Goal: Check status: Check status

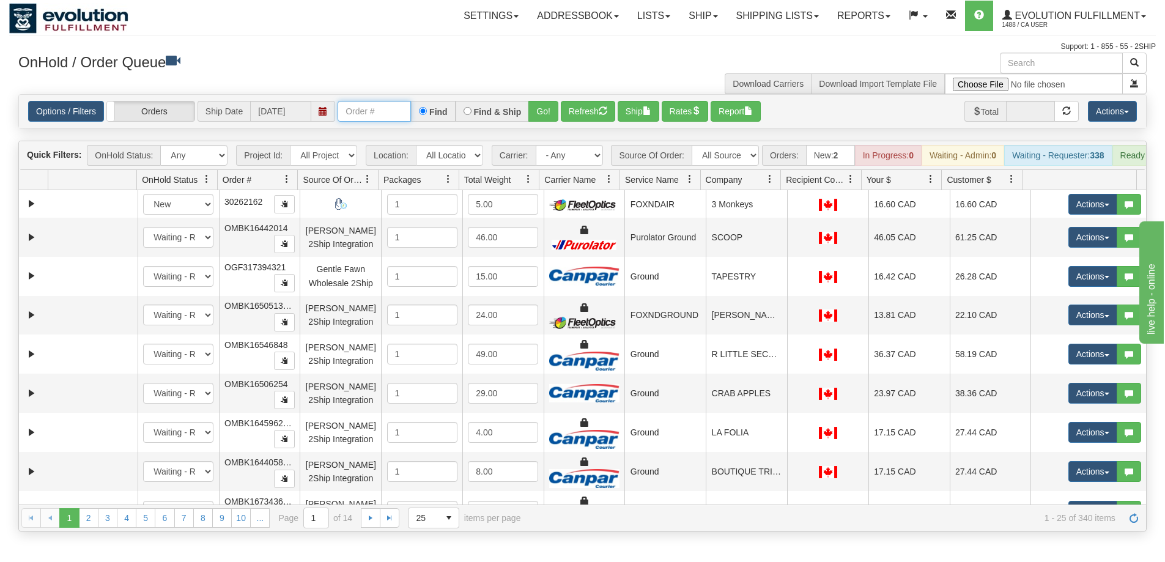
click at [374, 112] on input "text" at bounding box center [373, 111] width 73 height 21
type input "OTOFW46659-1"
drag, startPoint x: 344, startPoint y: 112, endPoint x: 519, endPoint y: 123, distance: 175.1
click at [519, 123] on div "Options / Filters Group Shipments Orders Ship Date 08/22/2025 OTOFW46659-1 Find…" at bounding box center [582, 111] width 1127 height 33
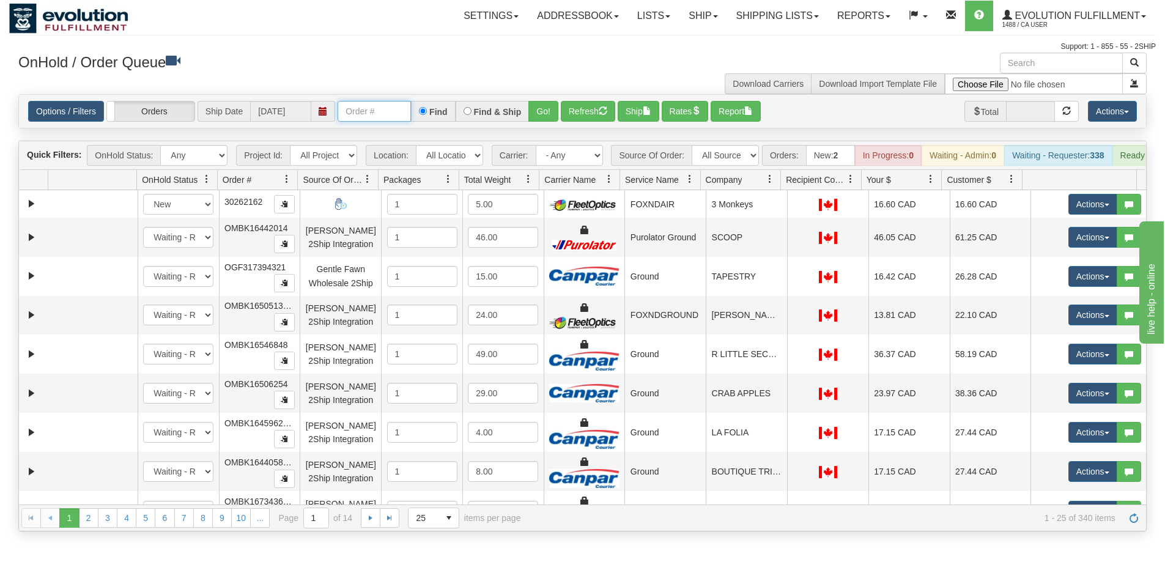
scroll to position [0, 0]
type input "OTOFW46697-1"
click at [541, 118] on button "Go!" at bounding box center [543, 111] width 30 height 21
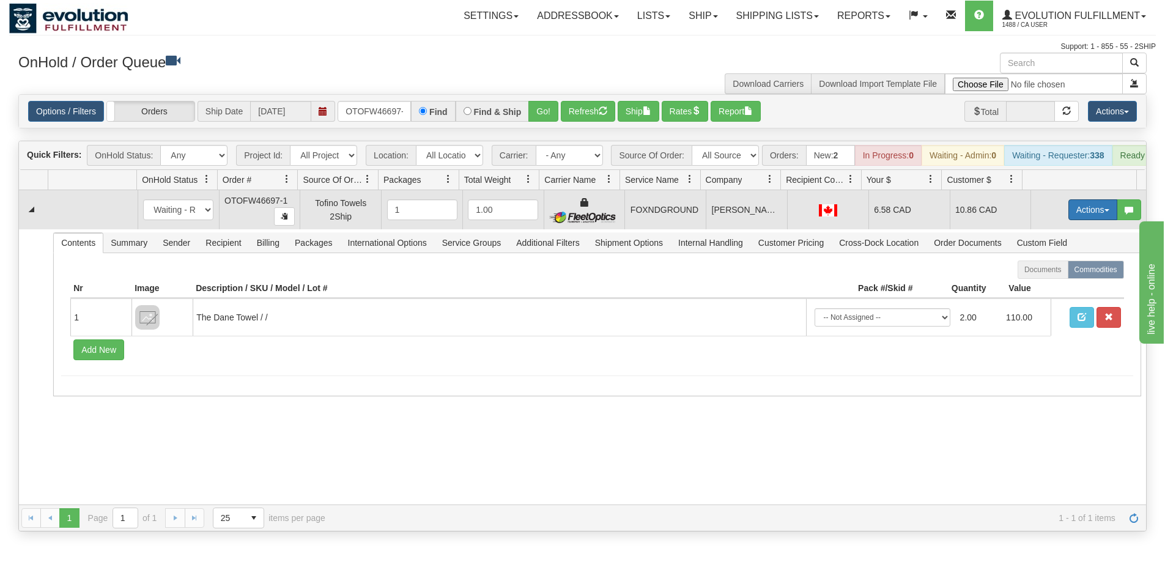
click at [1087, 220] on button "Actions" at bounding box center [1092, 209] width 49 height 21
click at [1062, 289] on link "Ship" at bounding box center [1067, 281] width 98 height 16
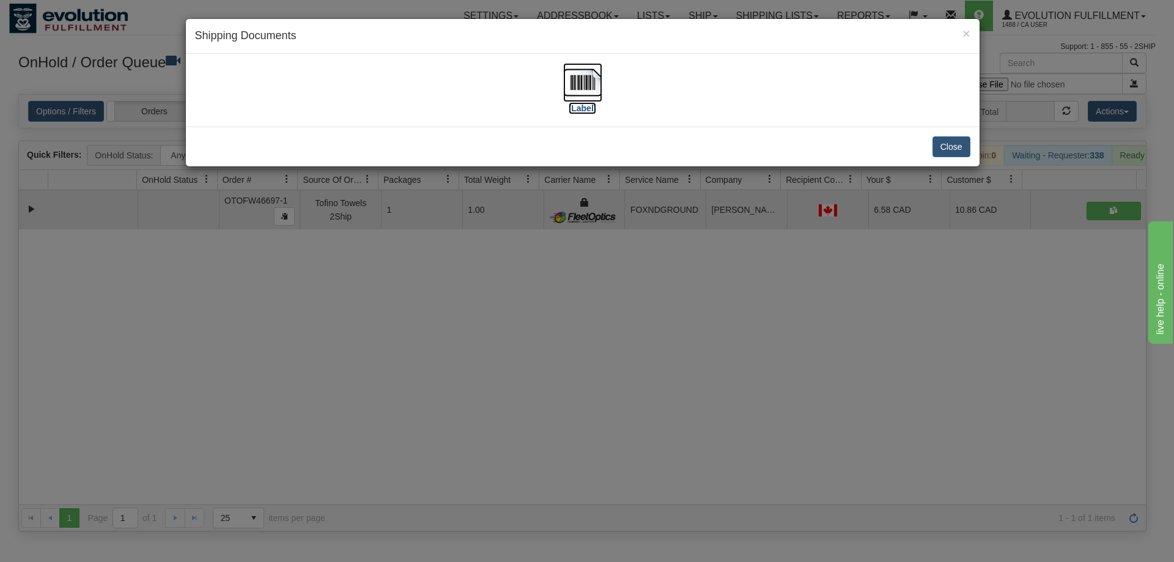
click at [581, 84] on img at bounding box center [582, 82] width 39 height 39
drag, startPoint x: 544, startPoint y: 326, endPoint x: 525, endPoint y: 311, distance: 24.0
click at [544, 325] on div "× Shipping Documents [Label] Close" at bounding box center [587, 281] width 1174 height 562
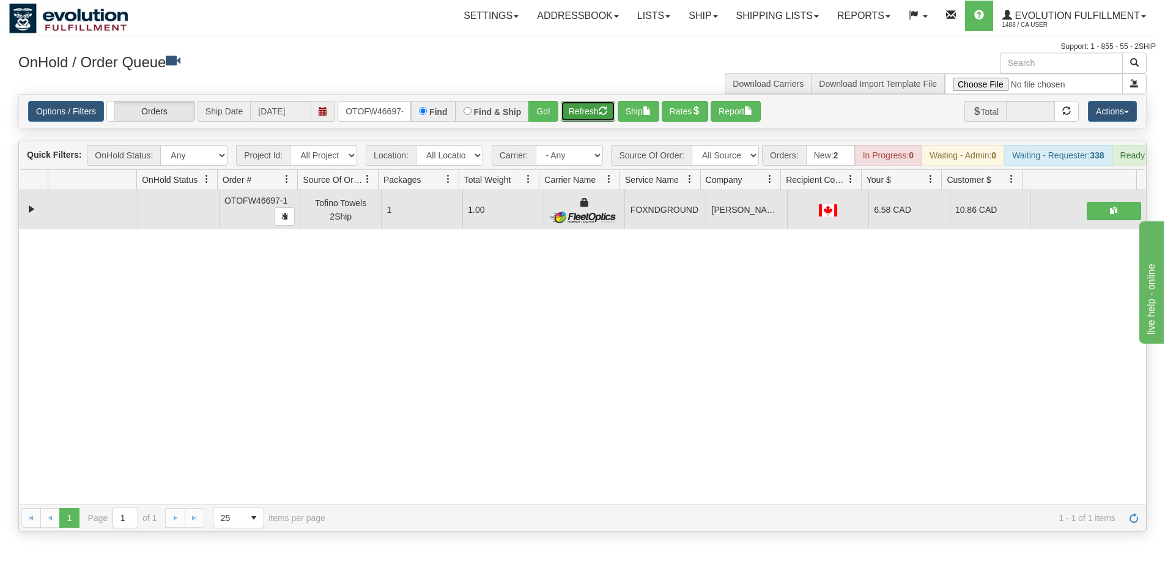
click at [586, 112] on button "Refresh" at bounding box center [588, 111] width 54 height 21
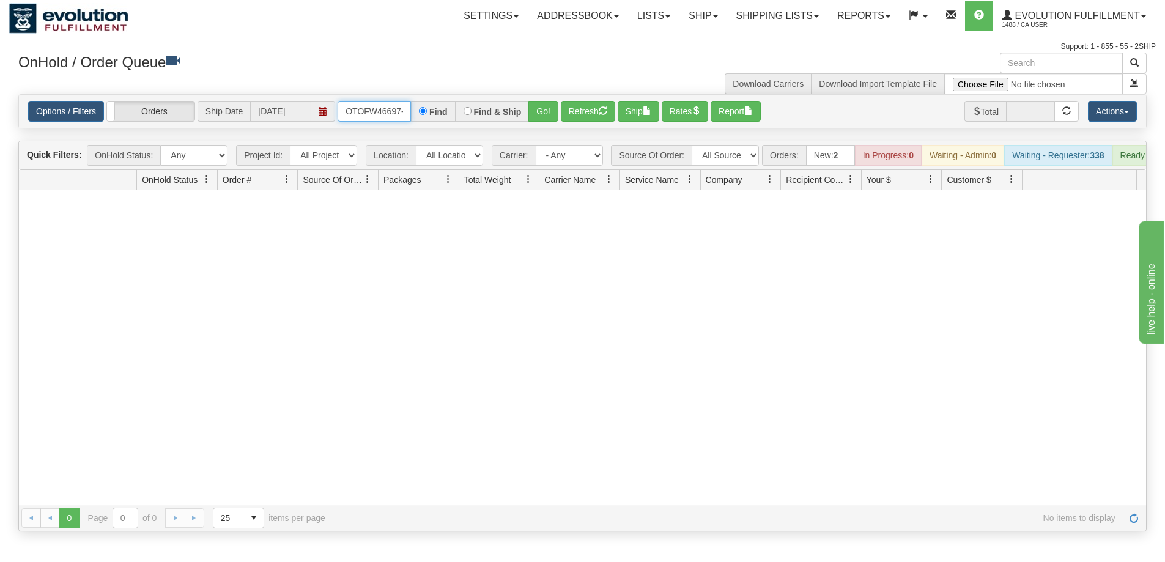
scroll to position [0, 6]
drag, startPoint x: 347, startPoint y: 109, endPoint x: 502, endPoint y: 120, distance: 156.2
click at [502, 120] on div "OTOFW46697-1 Find Find & Ship Go!" at bounding box center [447, 111] width 221 height 21
type input "OTOFW46659-1"
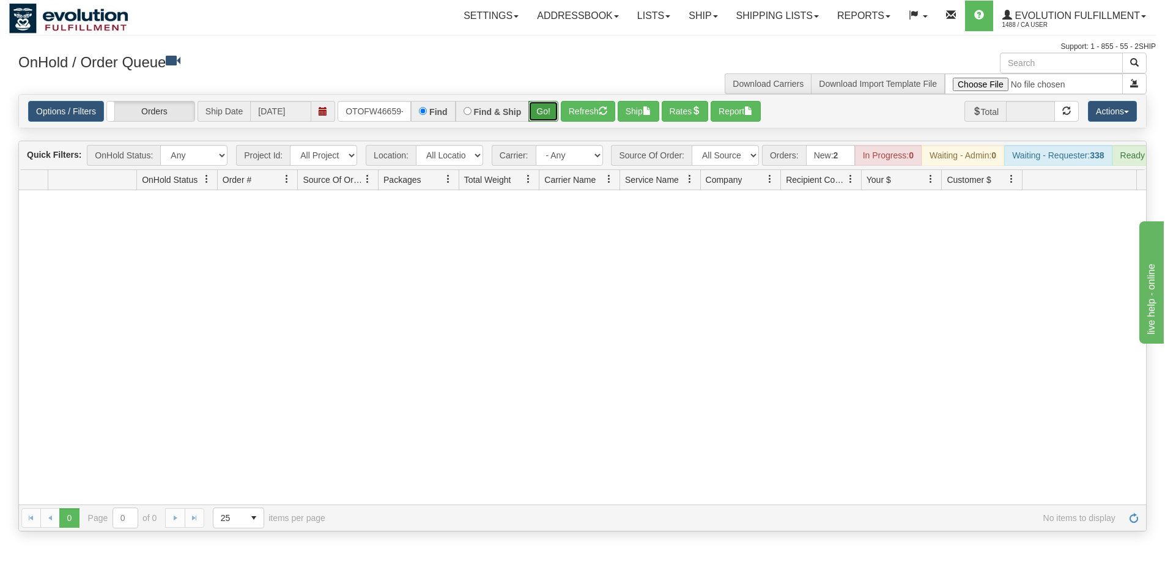
click at [549, 115] on button "Go!" at bounding box center [543, 111] width 30 height 21
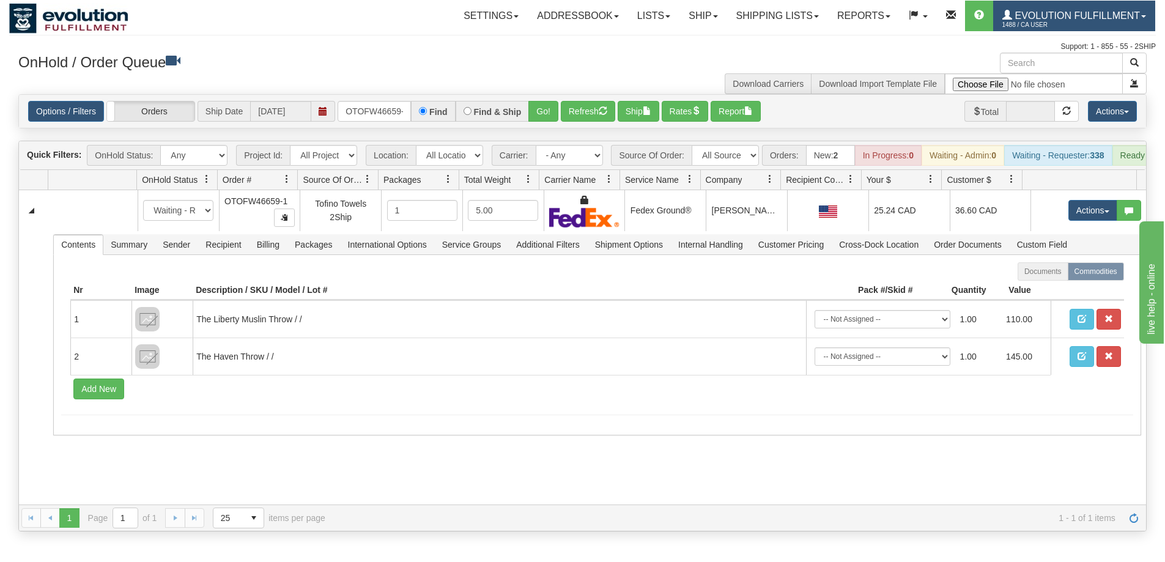
click at [1108, 27] on link "Evolution Fulfillment 1488 / CA User" at bounding box center [1074, 16] width 162 height 31
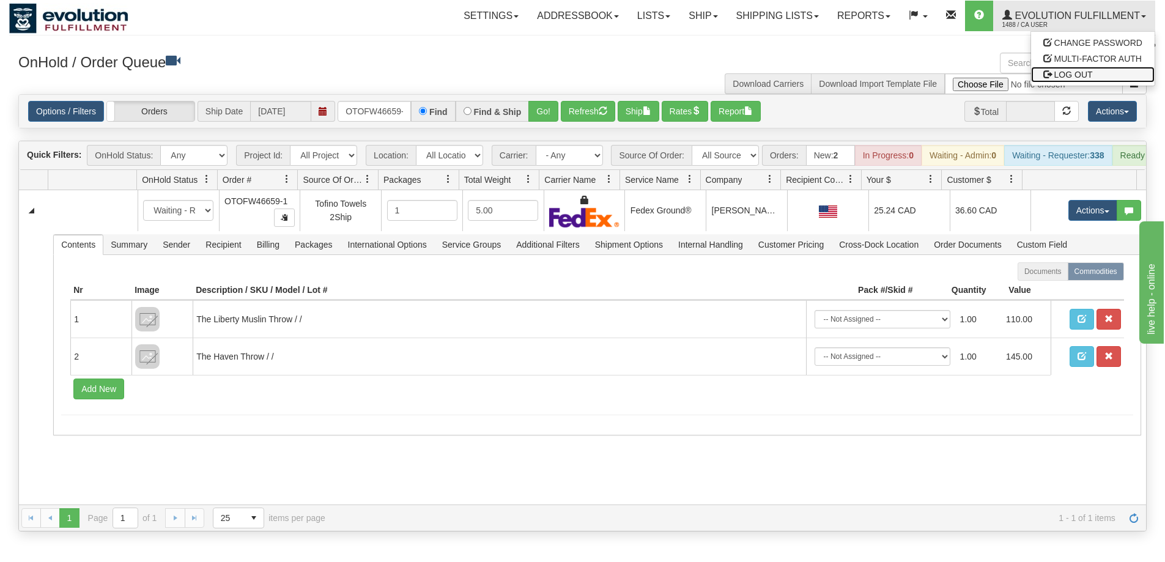
click at [1091, 77] on span "LOG OUT" at bounding box center [1073, 75] width 39 height 10
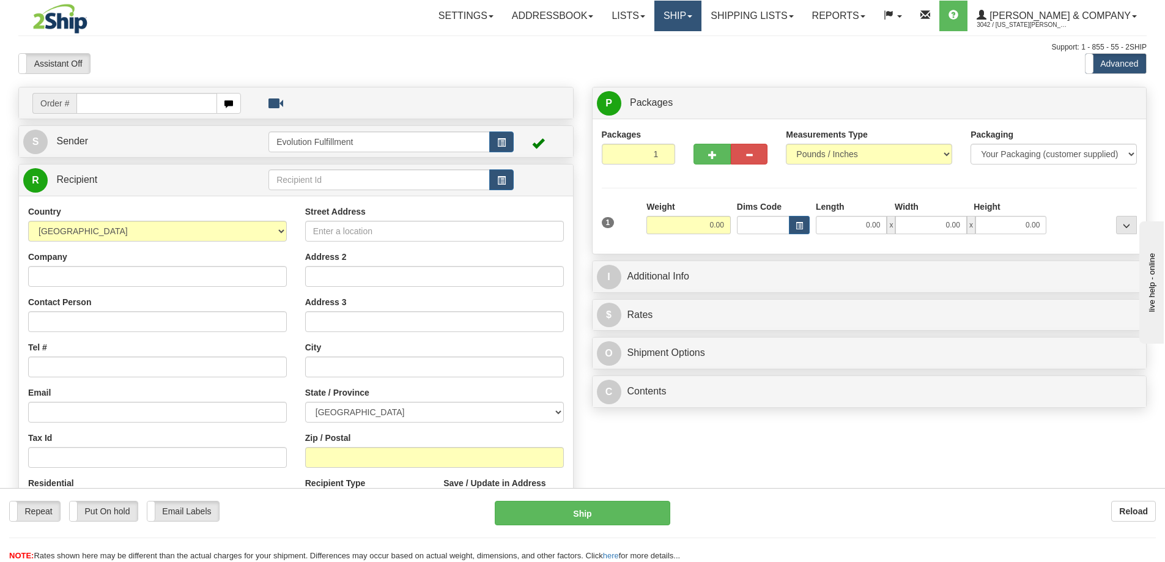
click at [701, 23] on link "Ship" at bounding box center [677, 16] width 47 height 31
click at [688, 59] on span "OnHold / Order Queue" at bounding box center [645, 59] width 86 height 10
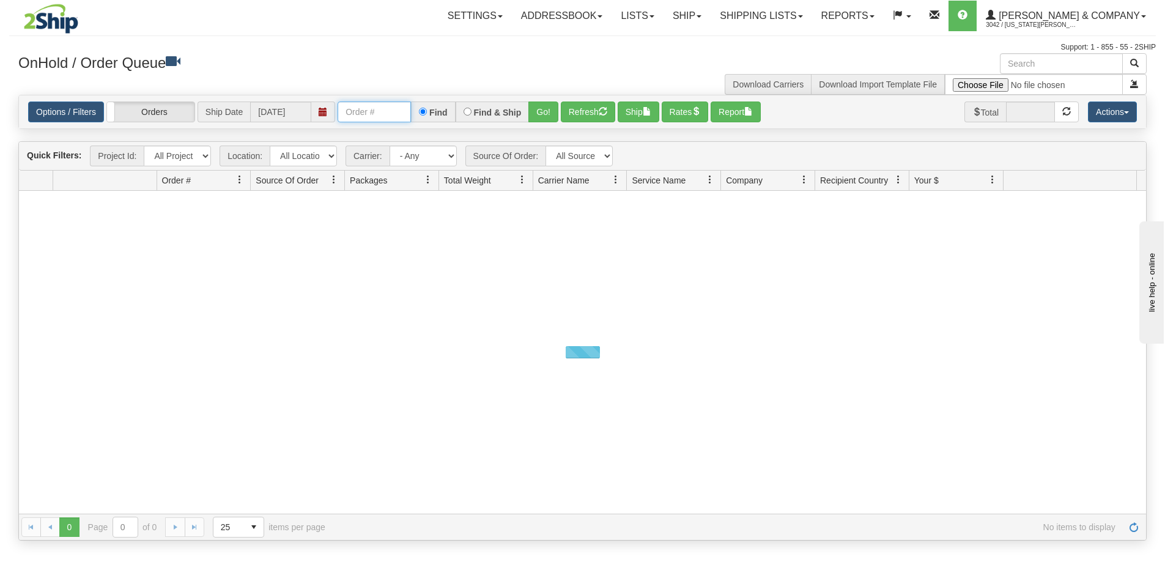
click at [385, 116] on input "text" at bounding box center [373, 111] width 73 height 21
